Goal: Task Accomplishment & Management: Use online tool/utility

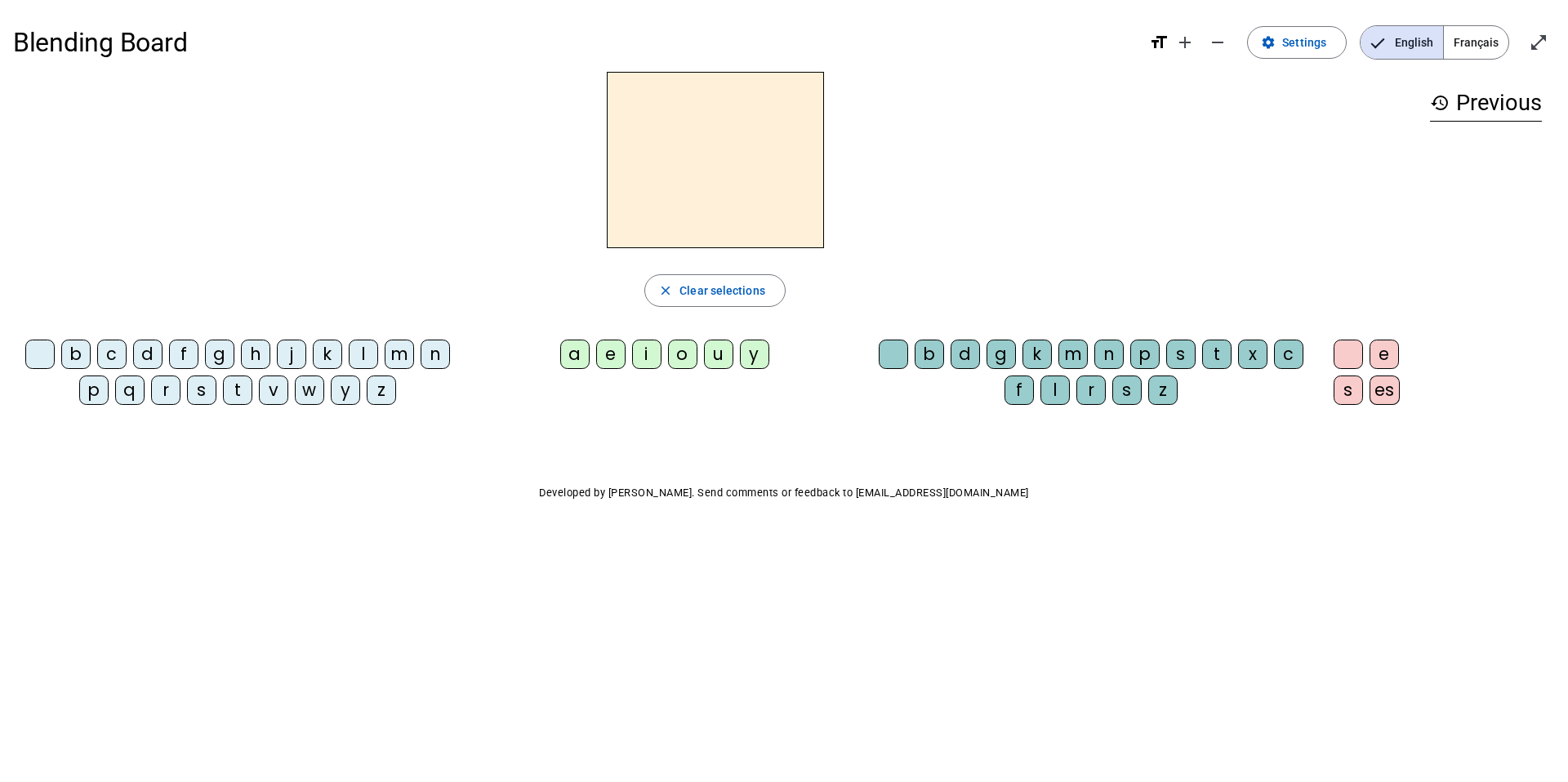
click at [698, 155] on h2 at bounding box center [716, 160] width 217 height 177
click at [1459, 37] on span "Français" at bounding box center [1476, 42] width 64 height 33
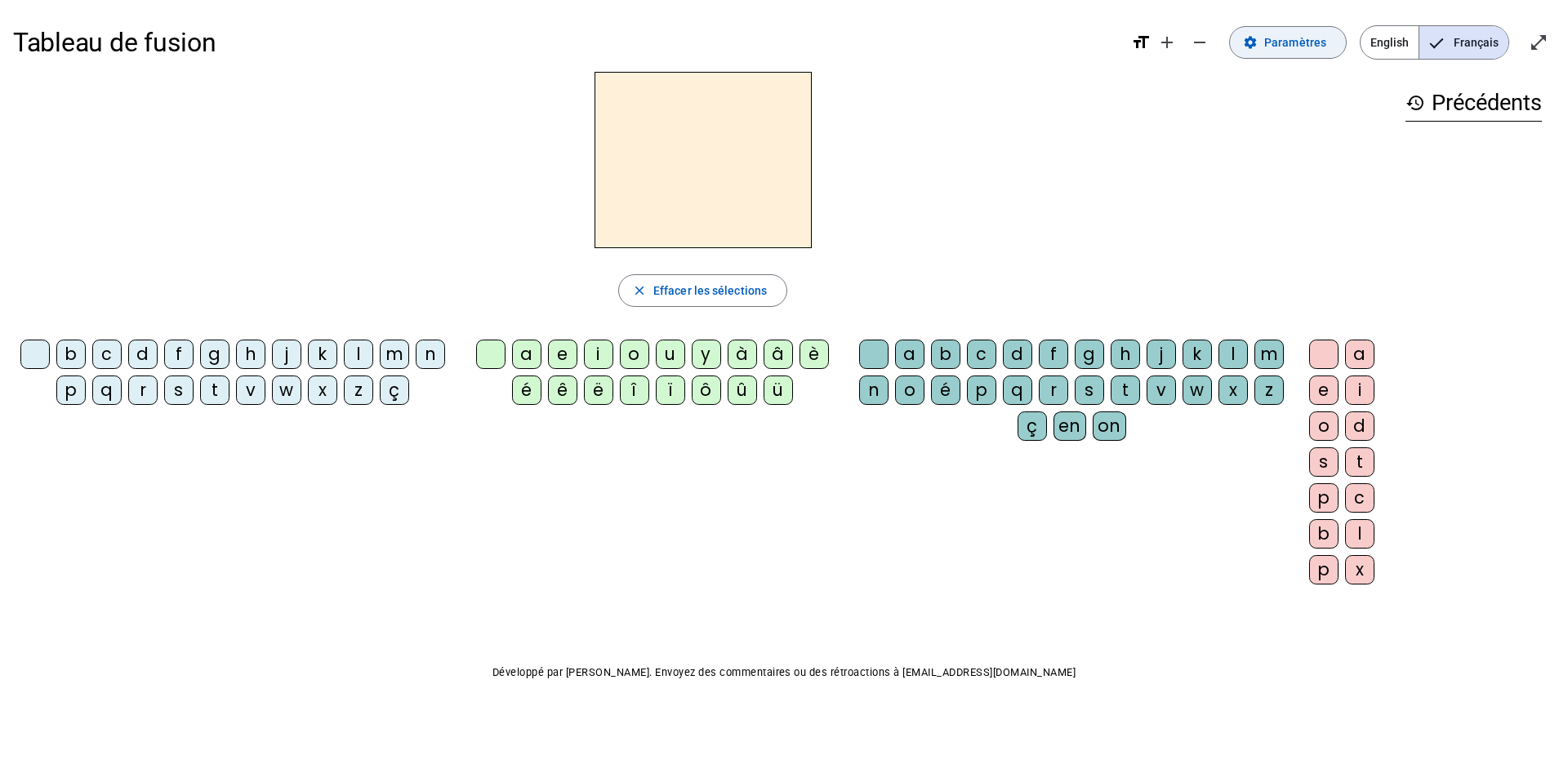
click at [1312, 49] on span "Paramètres" at bounding box center [1295, 42] width 62 height 19
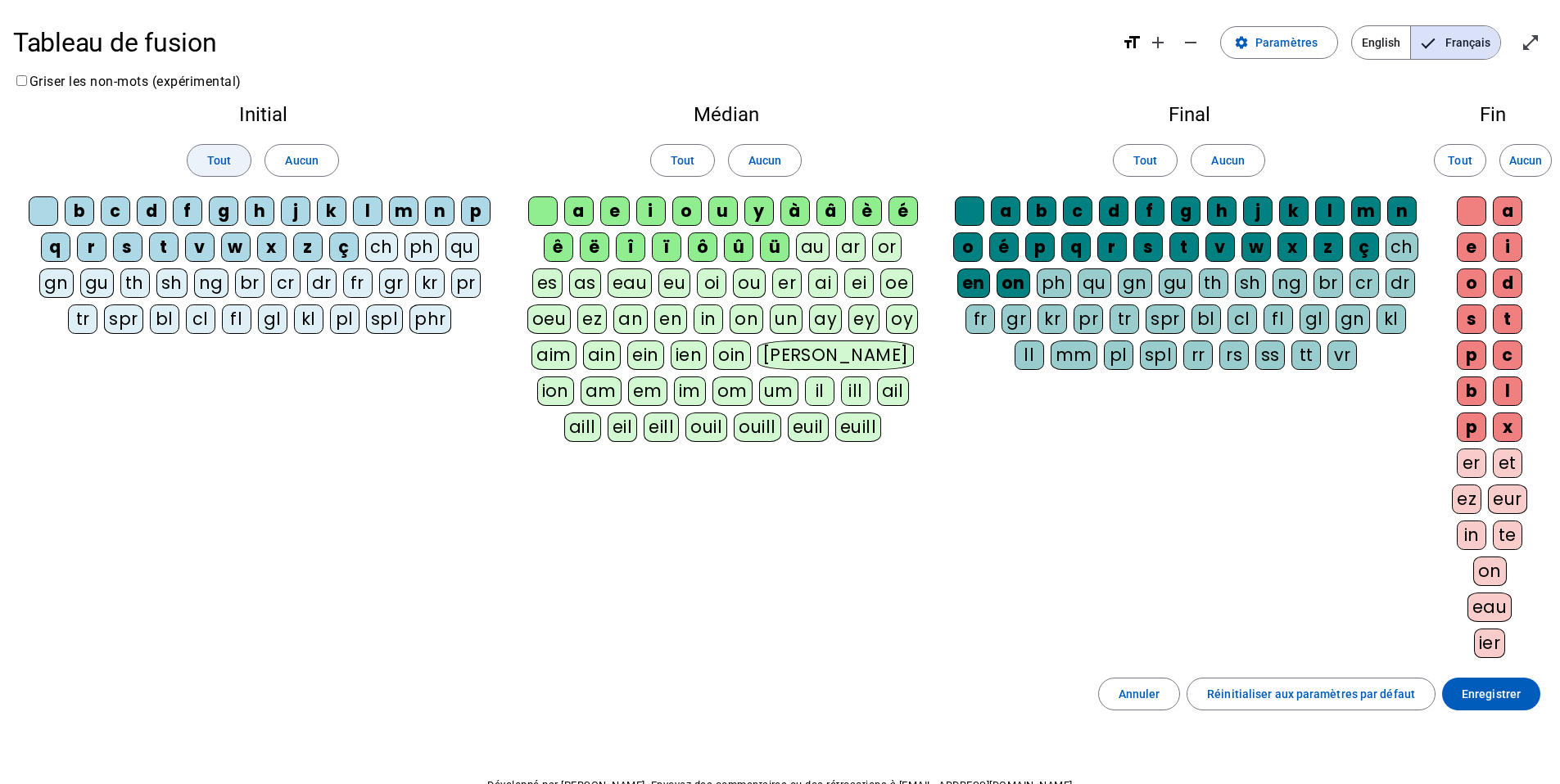
click at [204, 164] on span at bounding box center [219, 160] width 63 height 40
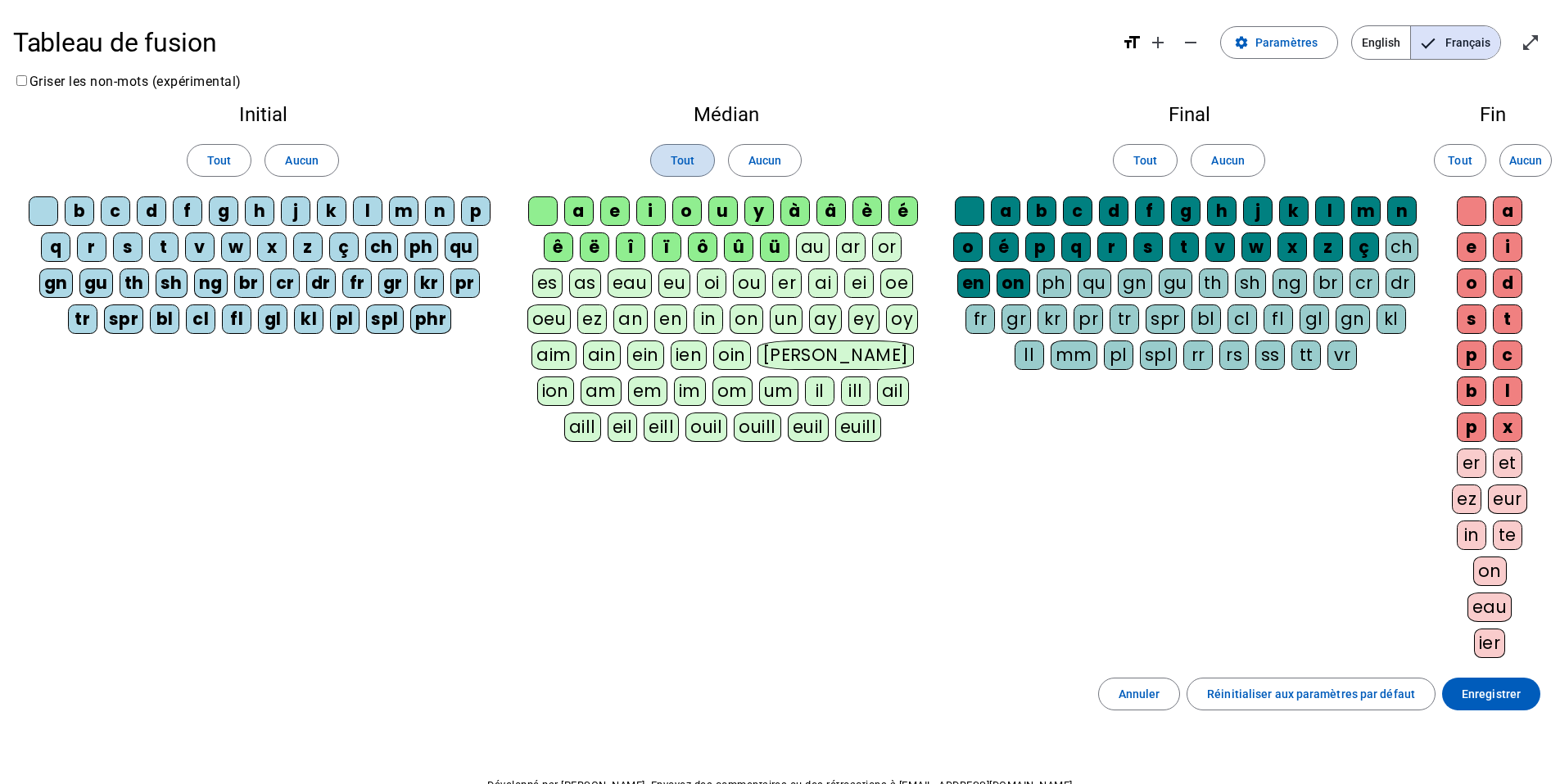
click at [682, 155] on span "Tout" at bounding box center [683, 160] width 24 height 19
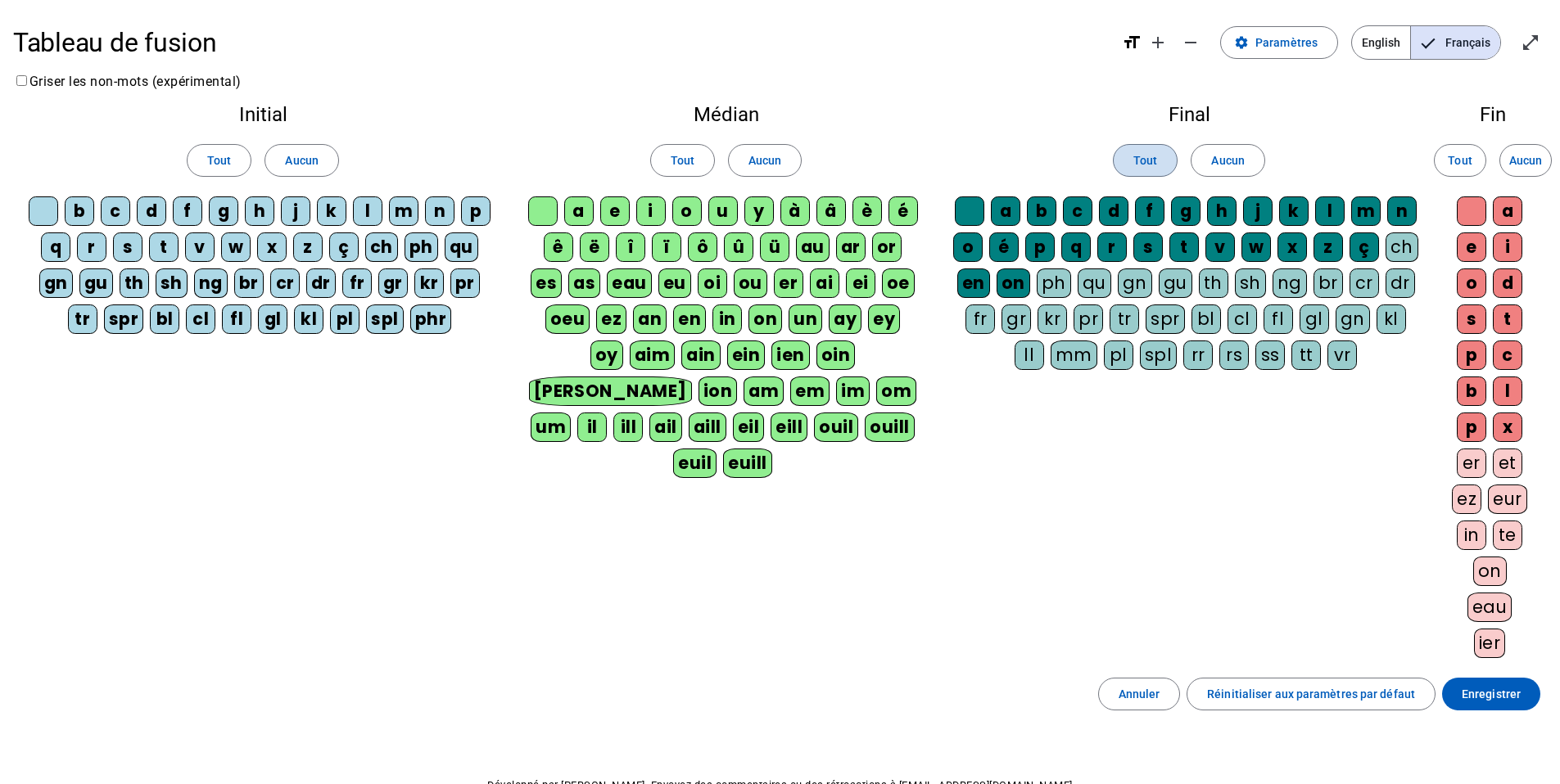
click at [1143, 165] on span "Tout" at bounding box center [1146, 160] width 24 height 19
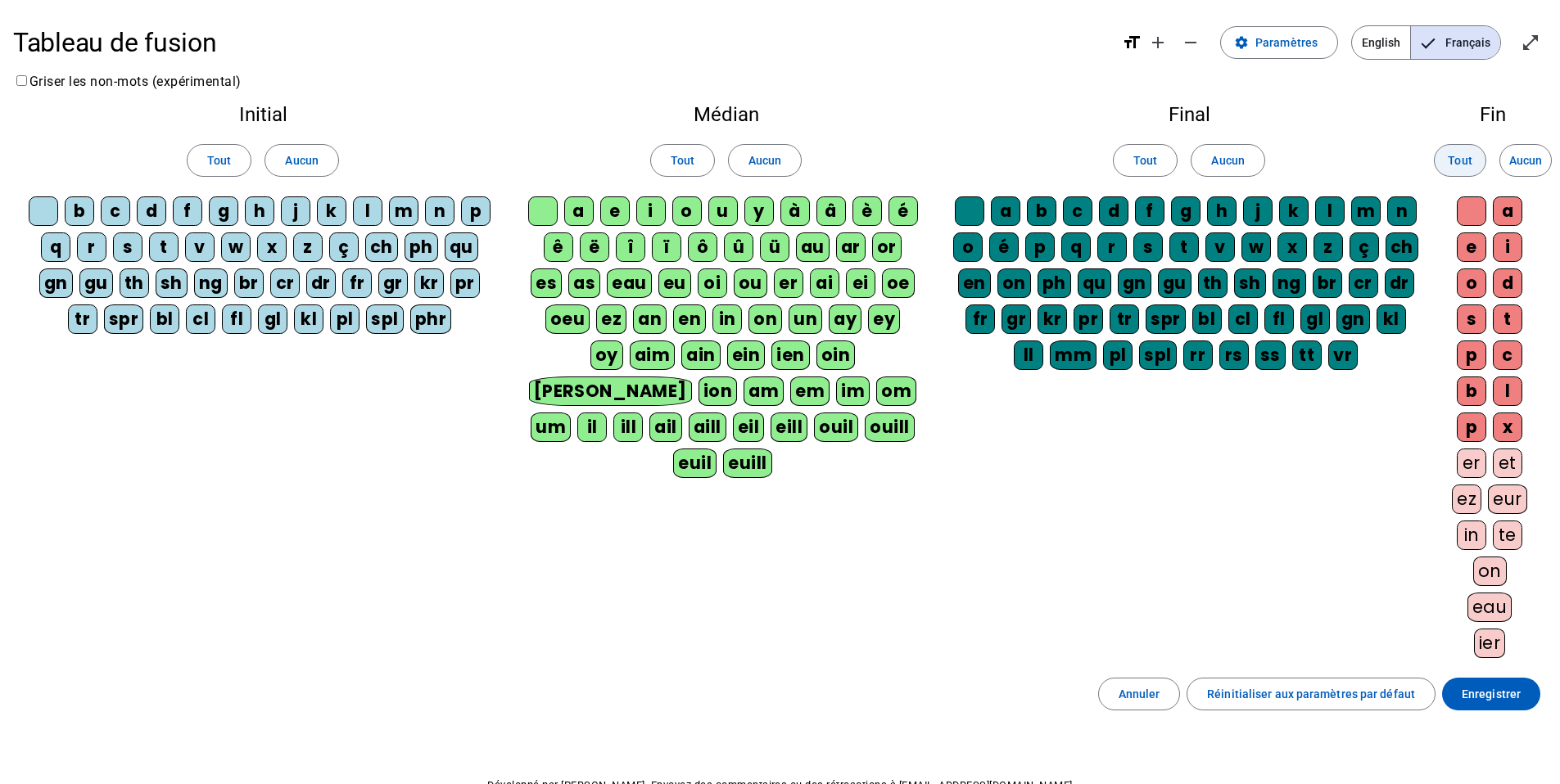
click at [1475, 160] on span at bounding box center [1459, 160] width 51 height 40
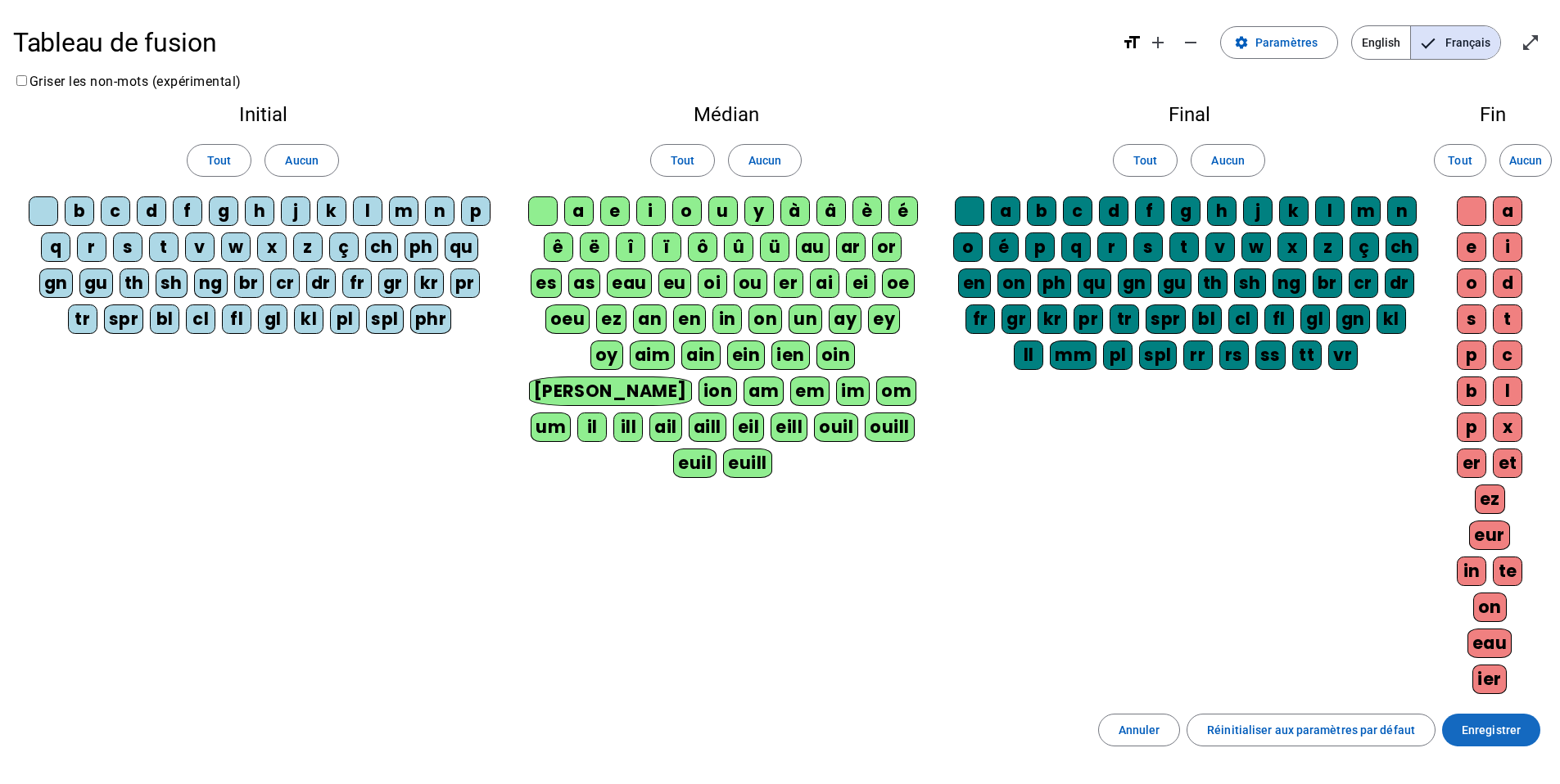
click at [1515, 733] on span "Enregistrer" at bounding box center [1491, 730] width 59 height 19
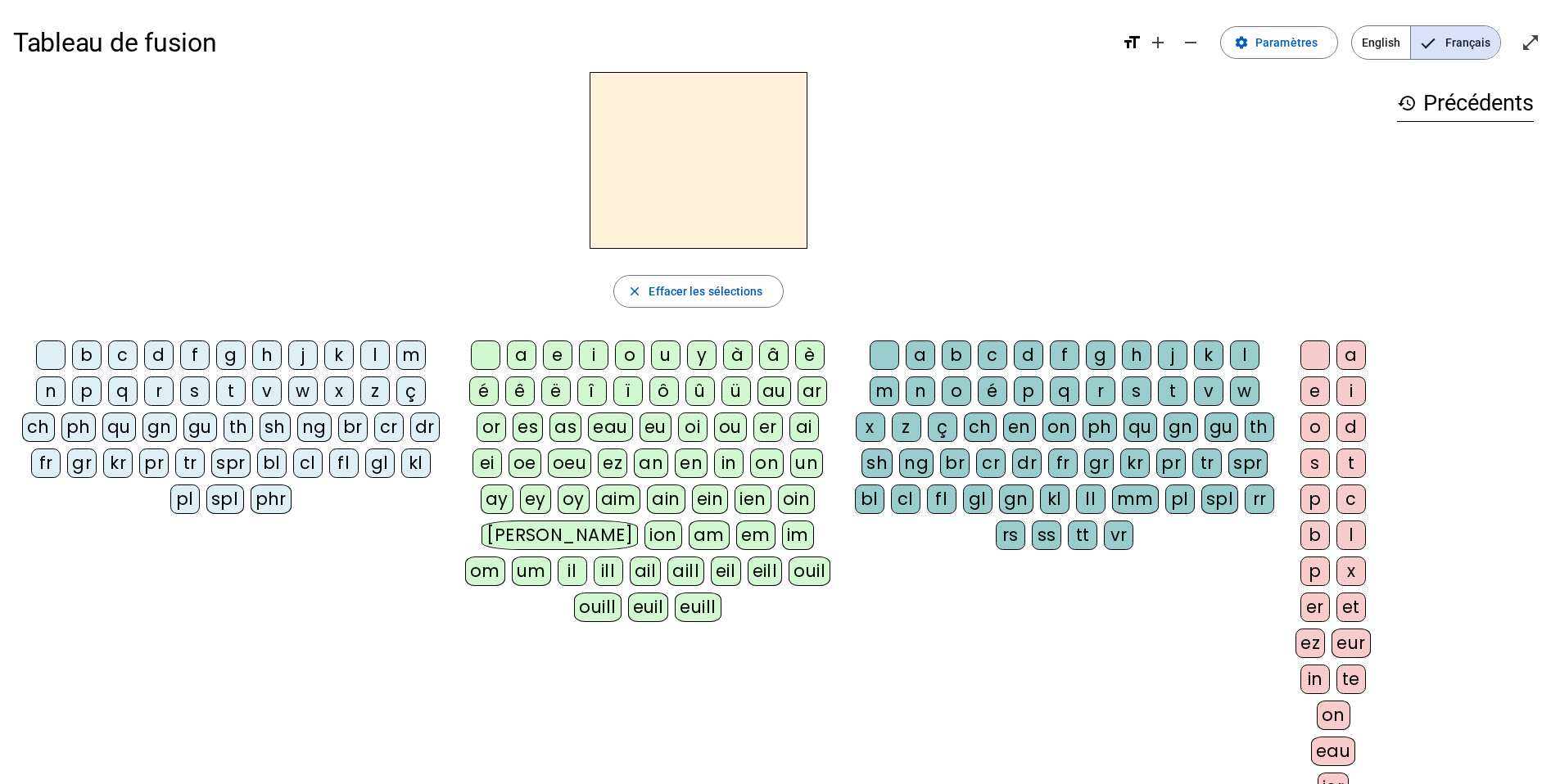
click at [222, 392] on div "t" at bounding box center [231, 391] width 30 height 30
click at [532, 350] on div "a" at bounding box center [521, 355] width 30 height 30
click at [1002, 348] on div "c" at bounding box center [993, 355] width 30 height 30
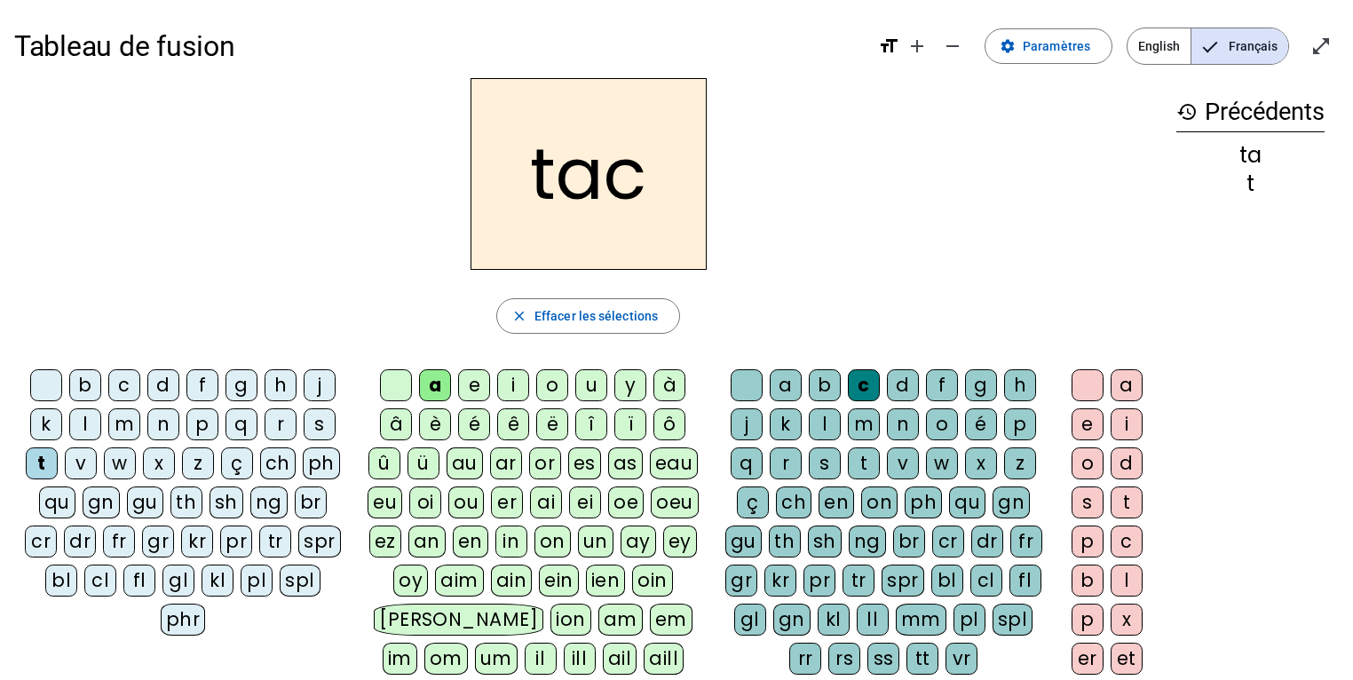
click at [747, 390] on div at bounding box center [747, 385] width 32 height 32
click at [475, 373] on div "e" at bounding box center [474, 385] width 32 height 32
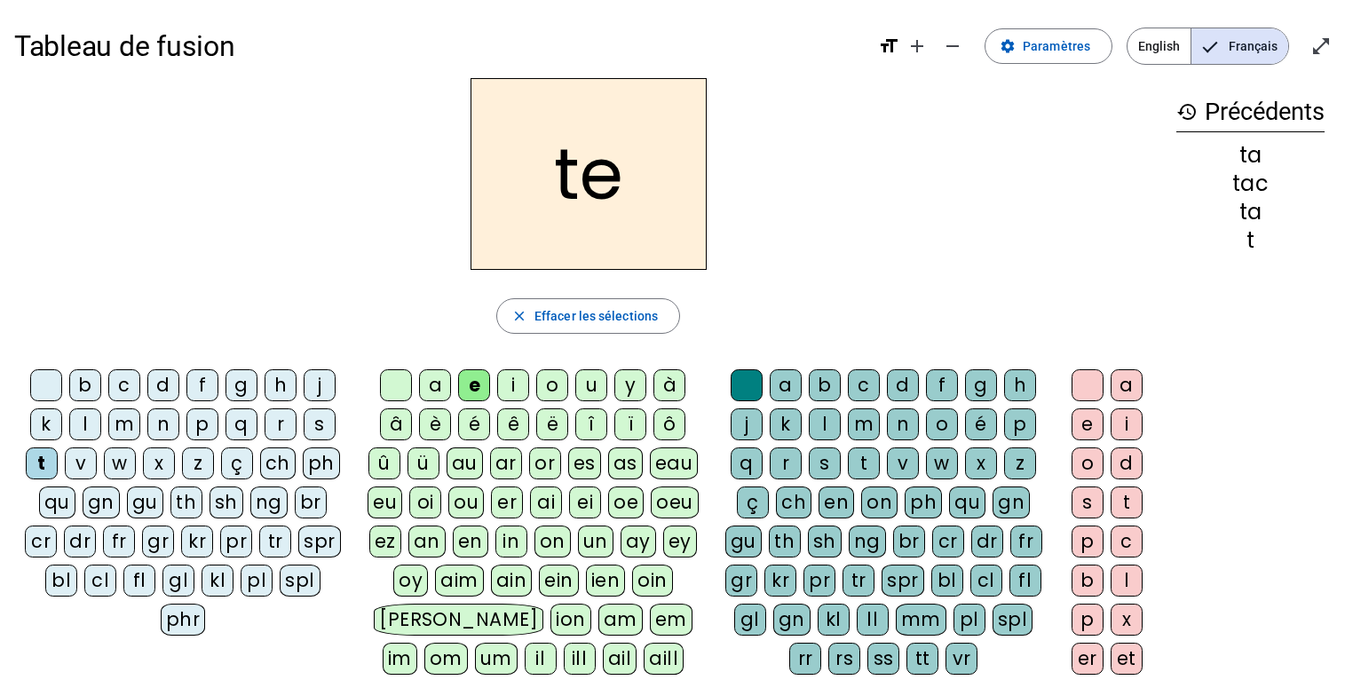
click at [328, 383] on div "j" at bounding box center [320, 385] width 32 height 32
click at [172, 386] on div "d" at bounding box center [163, 385] width 32 height 32
click at [127, 428] on div "m" at bounding box center [124, 424] width 32 height 32
click at [429, 389] on div "a" at bounding box center [435, 385] width 32 height 32
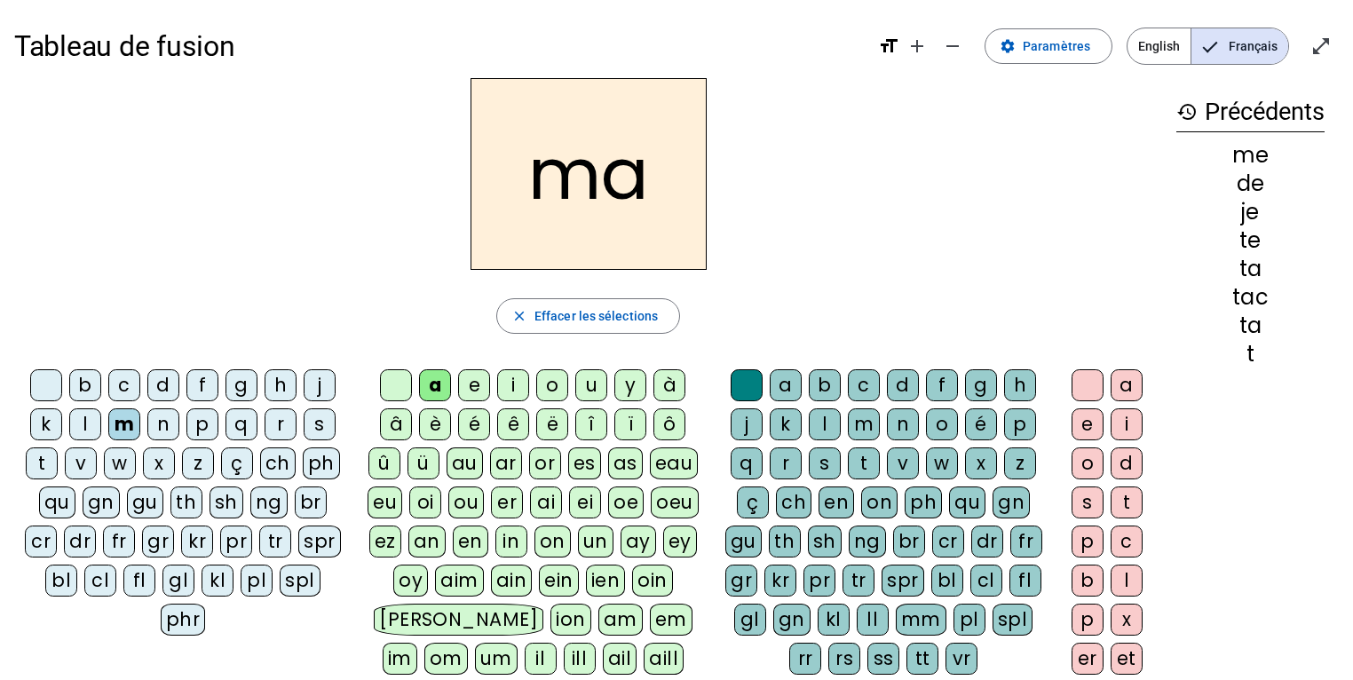
click at [89, 426] on div "l" at bounding box center [85, 424] width 32 height 32
click at [867, 385] on div "c" at bounding box center [864, 385] width 32 height 32
